Goal: Task Accomplishment & Management: Use online tool/utility

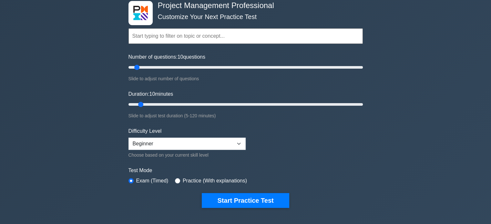
scroll to position [65, 0]
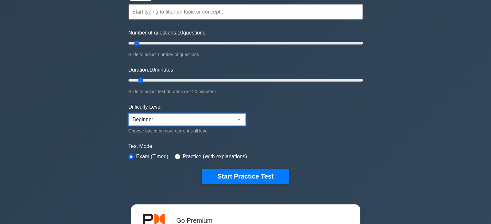
click at [184, 123] on select "Beginner Intermediate Expert" at bounding box center [187, 120] width 117 height 12
click at [175, 155] on input "radio" at bounding box center [177, 156] width 5 height 5
radio input "true"
click at [138, 157] on label "Exam (Timed)" at bounding box center [152, 157] width 32 height 8
click at [134, 156] on div "Exam (Timed)" at bounding box center [149, 157] width 40 height 8
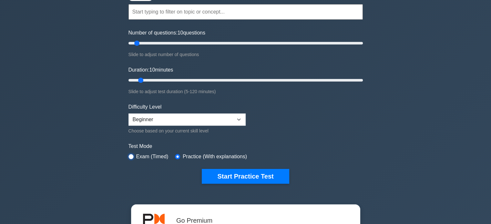
click at [132, 156] on input "radio" at bounding box center [131, 156] width 5 height 5
radio input "true"
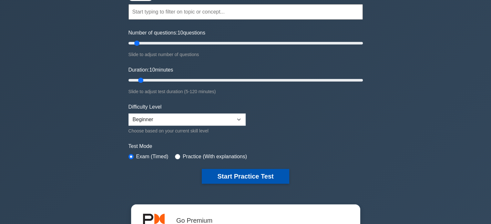
click at [229, 176] on button "Start Practice Test" at bounding box center [245, 176] width 87 height 15
